Goal: Task Accomplishment & Management: Manage account settings

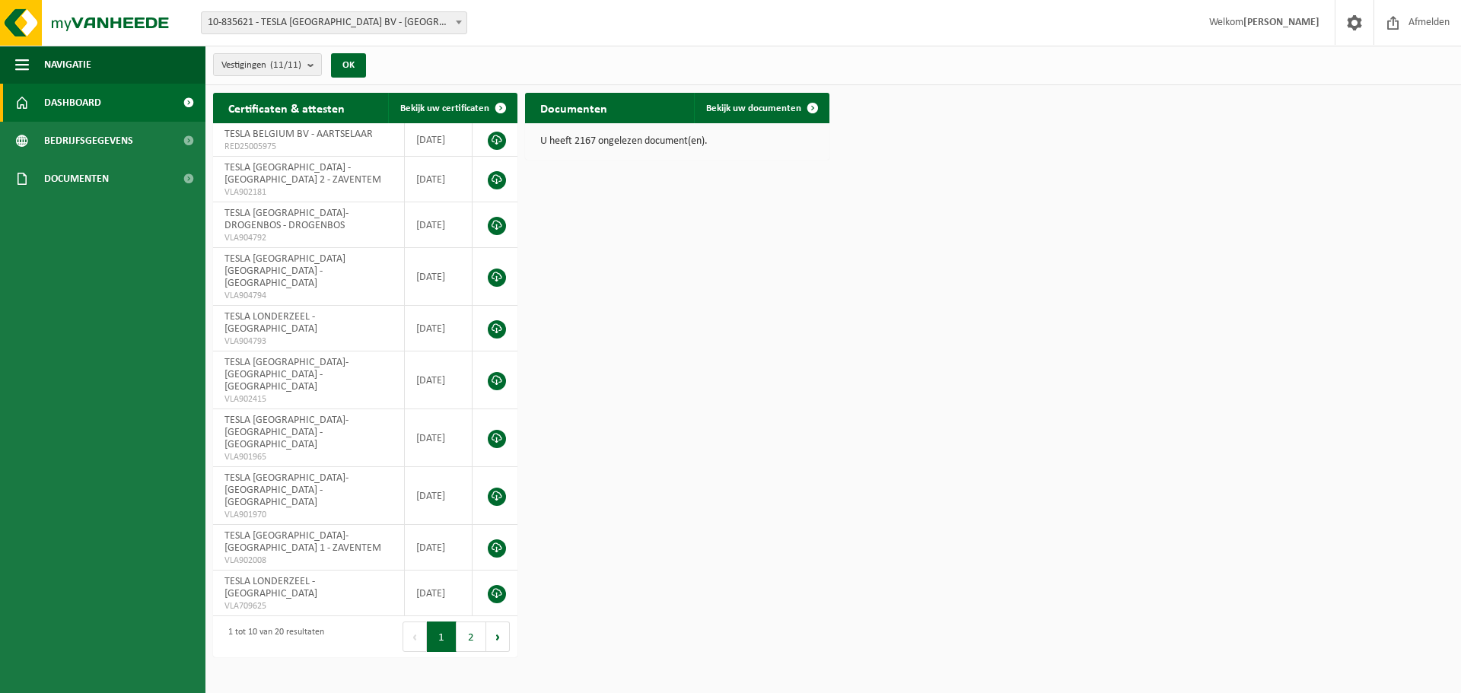
click at [458, 21] on b at bounding box center [459, 23] width 6 height 4
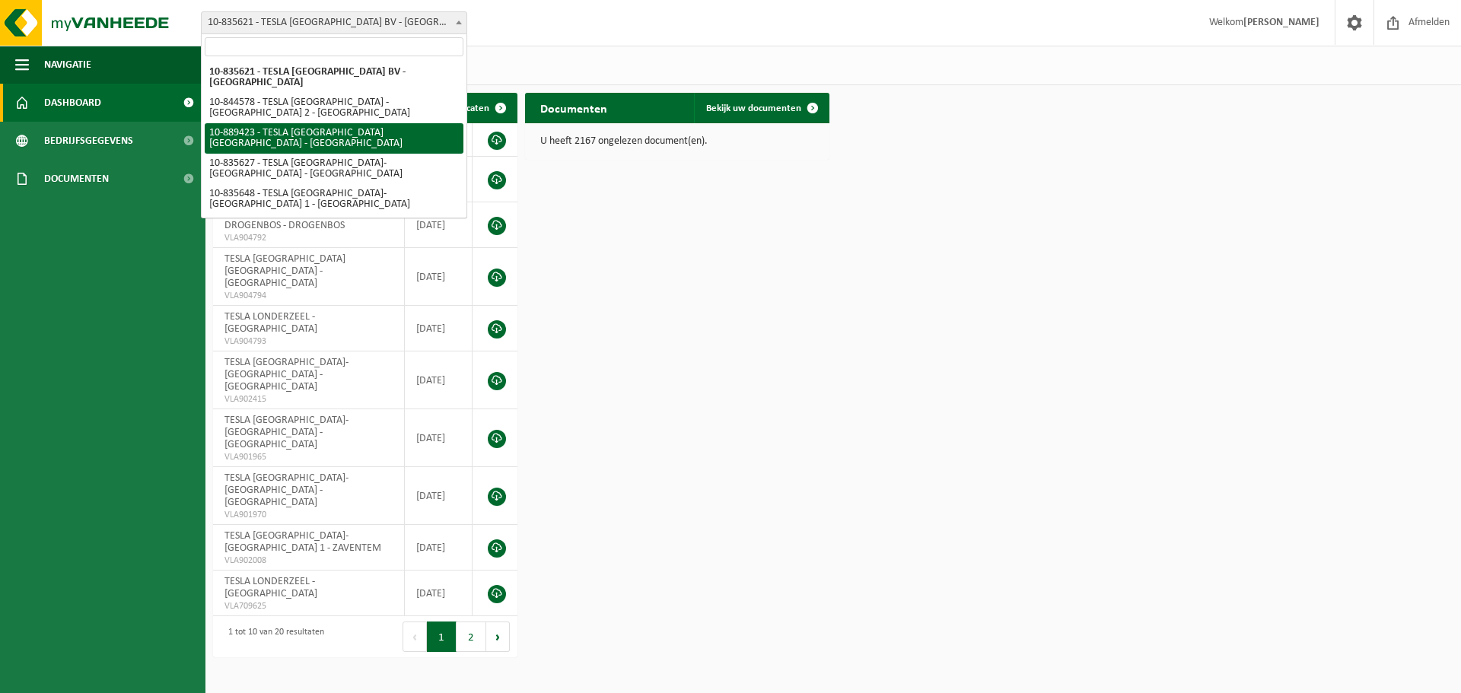
select select "113931"
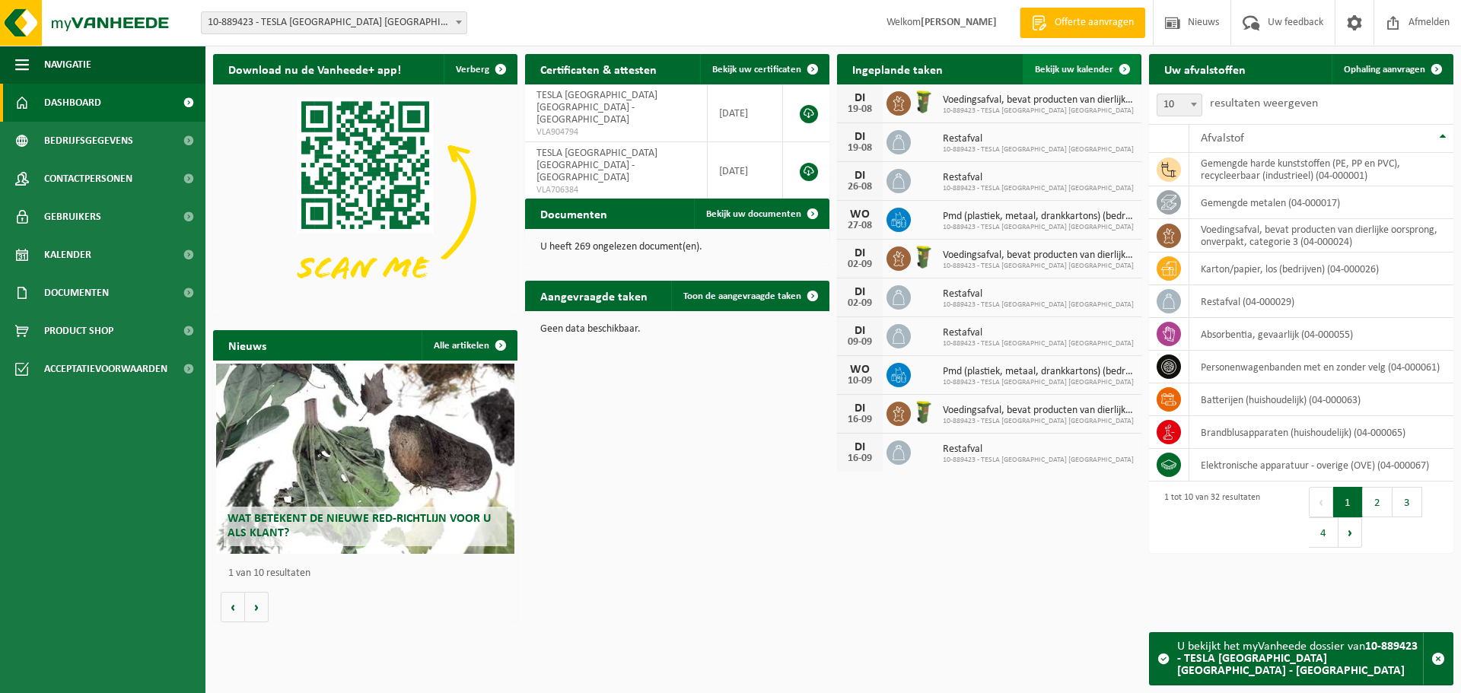
click at [1083, 68] on span "Bekijk uw kalender" at bounding box center [1074, 70] width 78 height 10
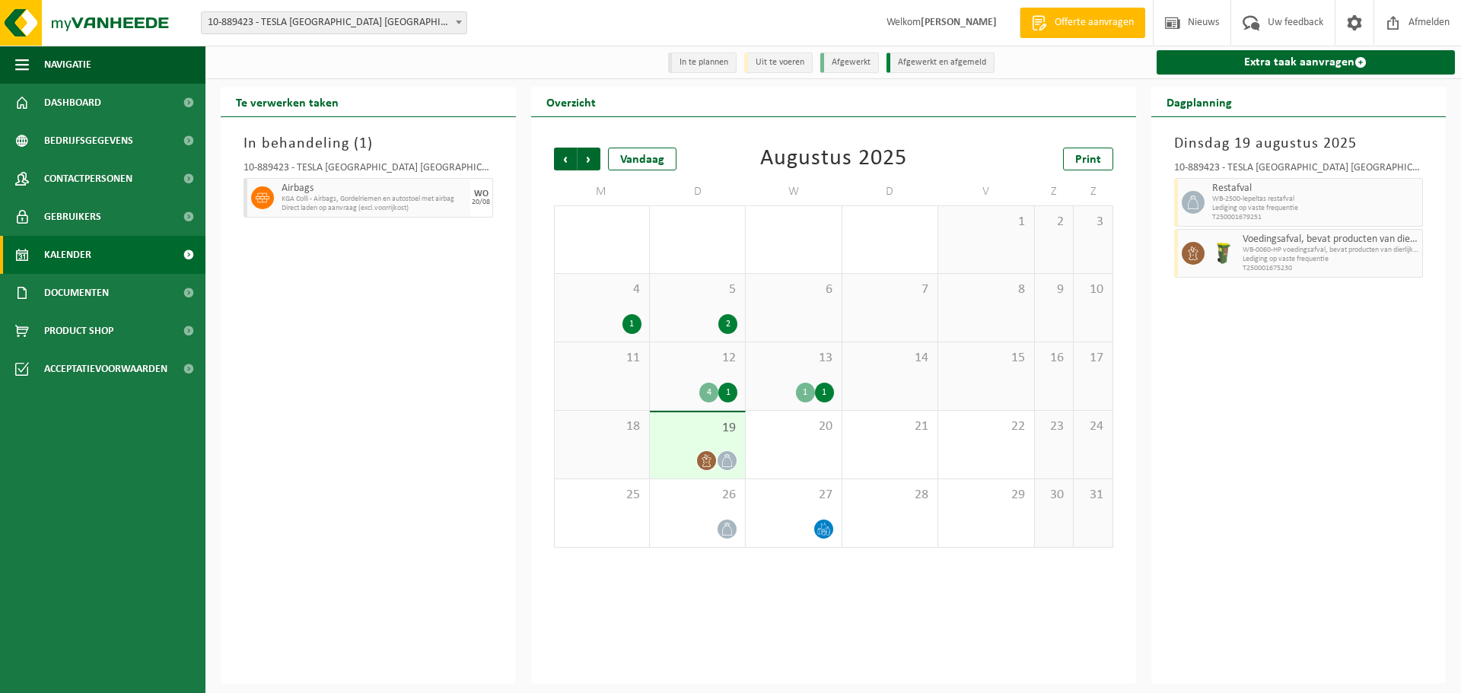
click at [708, 63] on li "In te plannen" at bounding box center [702, 63] width 68 height 21
click at [594, 159] on span "Volgende" at bounding box center [589, 159] width 23 height 23
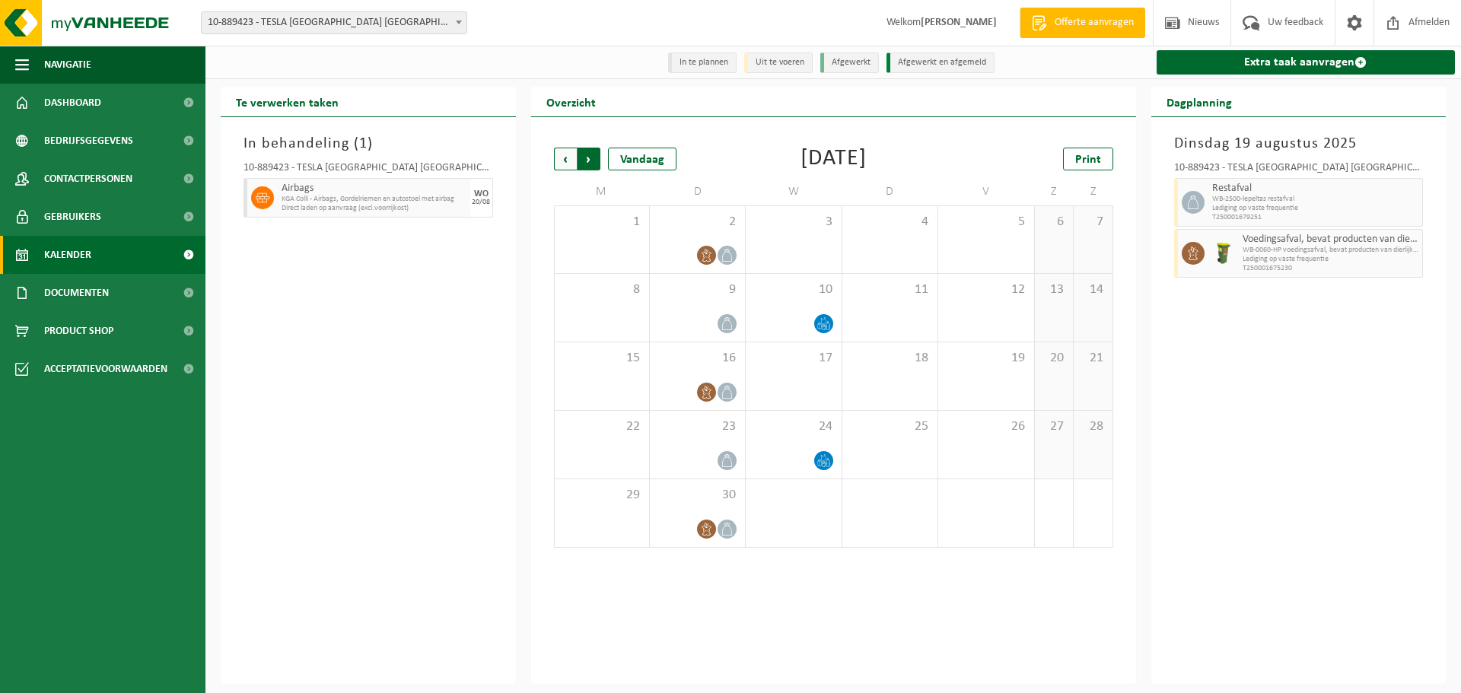
click at [562, 162] on span "Vorige" at bounding box center [565, 159] width 23 height 23
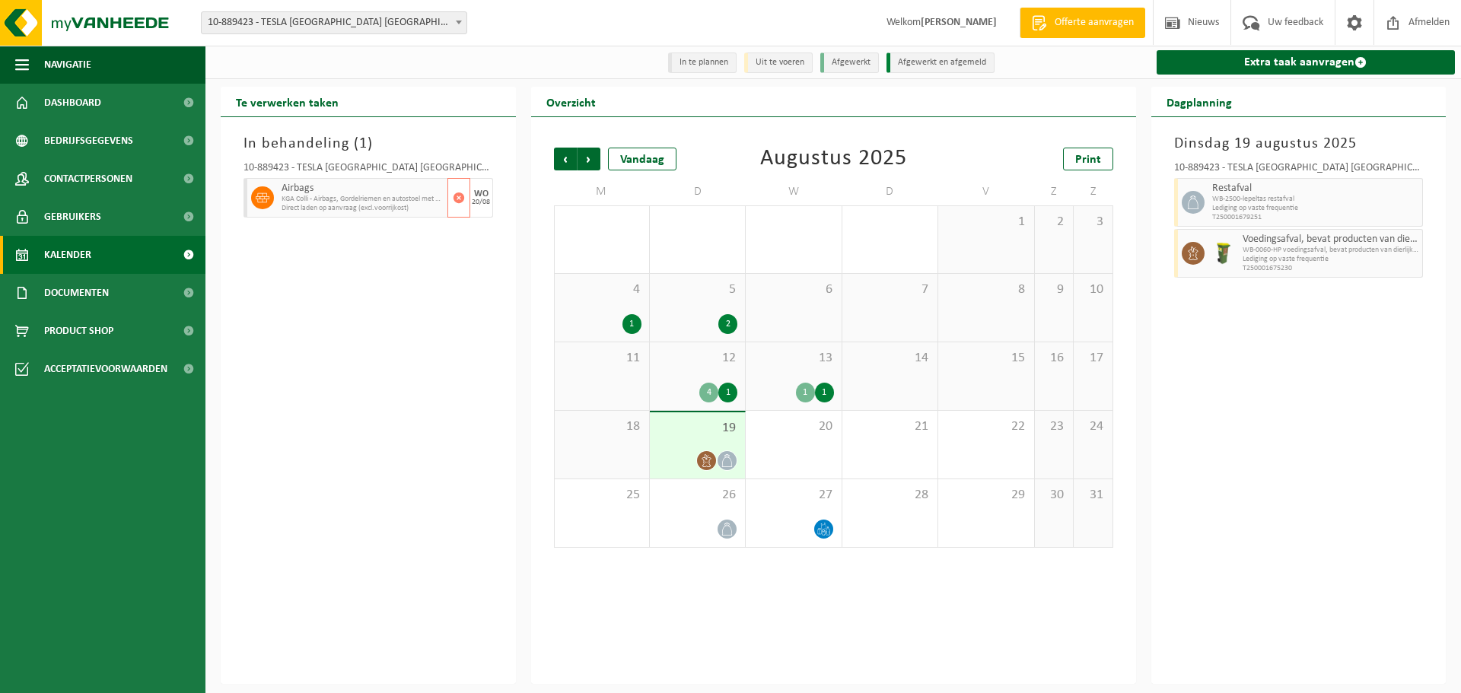
click at [332, 202] on span "KGA Colli - Airbags, Gordelriemen en autostoel met airbag" at bounding box center [363, 199] width 162 height 9
